Goal: Use online tool/utility: Use online tool/utility

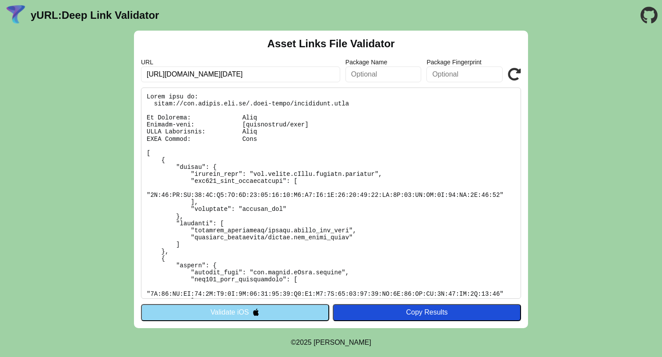
scroll to position [0, 466]
type input "[URL][DOMAIN_NAME][DATE]"
click at [515, 80] on icon at bounding box center [514, 74] width 13 height 13
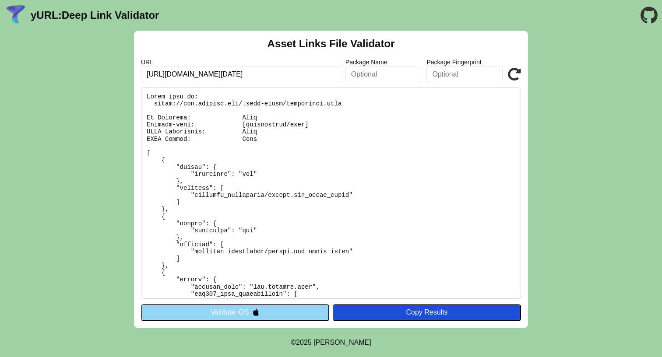
click at [248, 169] on pre at bounding box center [331, 194] width 380 height 212
click at [249, 171] on pre at bounding box center [331, 194] width 380 height 212
